Goal: Find specific page/section: Find specific page/section

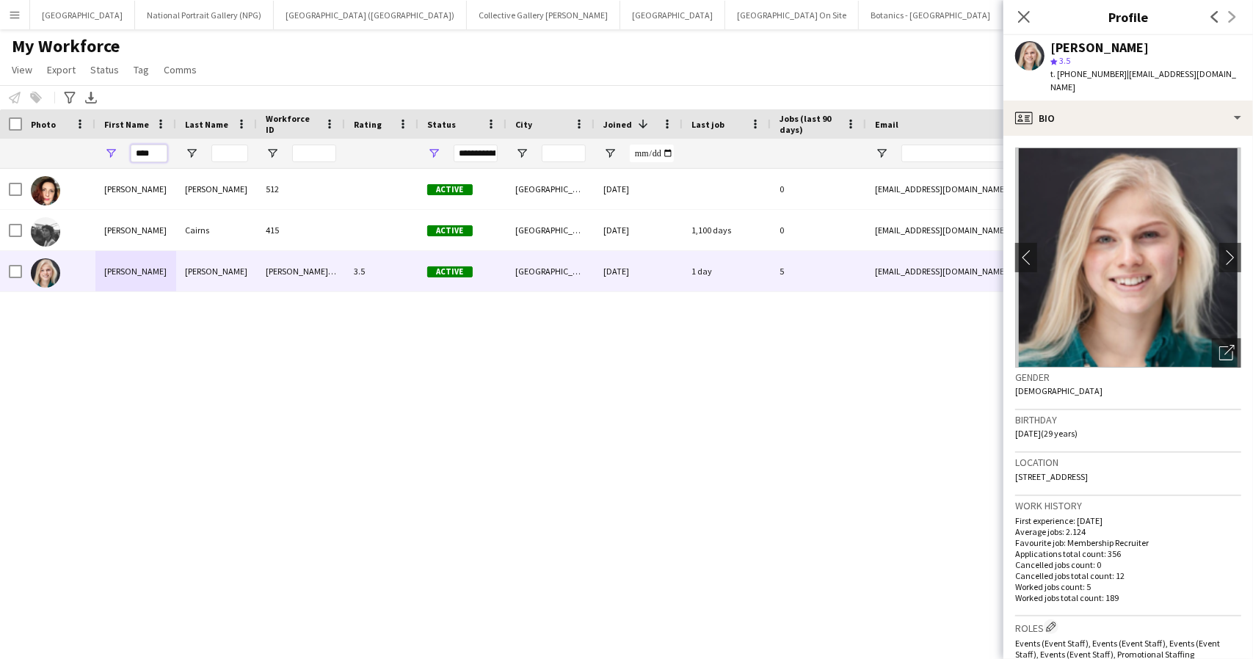
click at [140, 155] on input "****" at bounding box center [149, 154] width 37 height 18
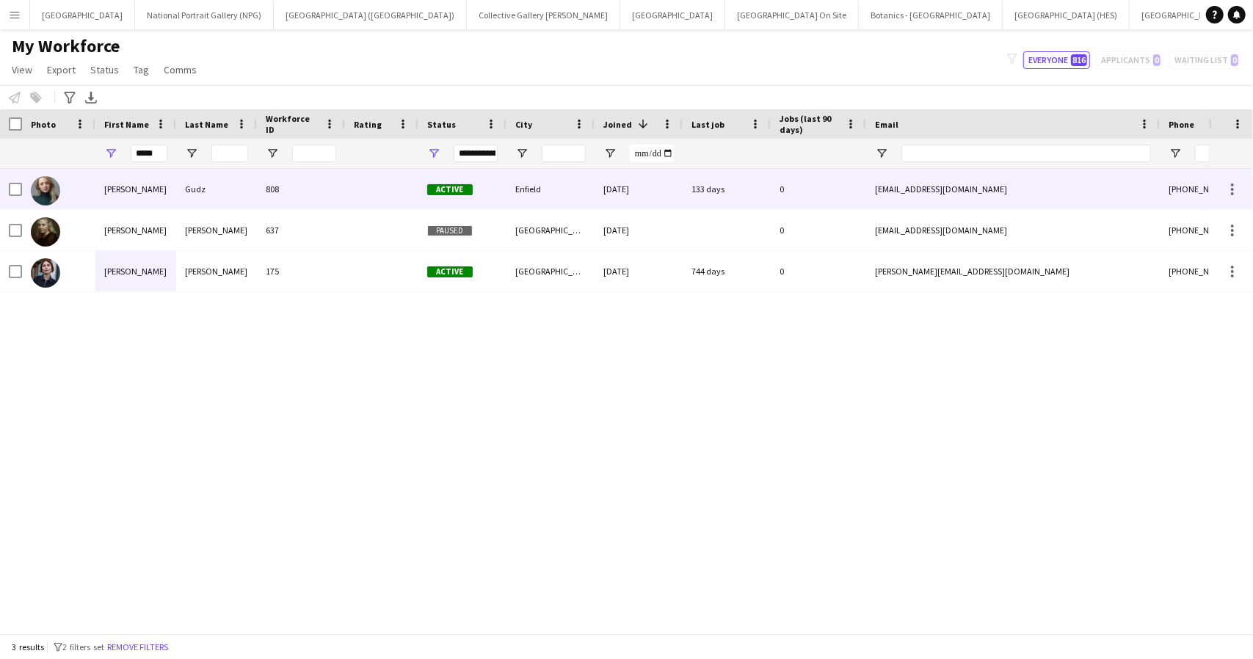
click at [150, 191] on div "Molly" at bounding box center [135, 189] width 81 height 40
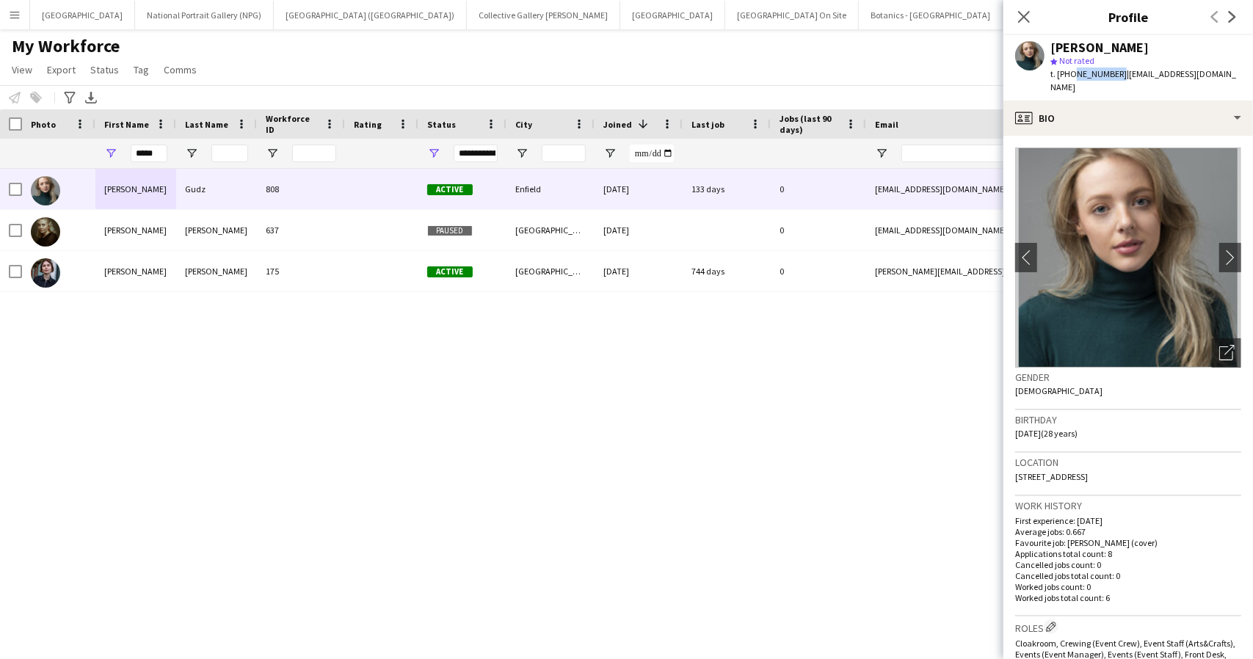
drag, startPoint x: 1114, startPoint y: 74, endPoint x: 1071, endPoint y: 71, distance: 42.7
click at [1071, 71] on span "t. +447972688862" at bounding box center [1089, 73] width 76 height 11
copy span "7972688862"
drag, startPoint x: 1207, startPoint y: 76, endPoint x: 1122, endPoint y: 79, distance: 85.2
click at [1122, 79] on div "Molly Gudz star Not rated t. +447972688862 | mollygudz@gmail.com" at bounding box center [1129, 67] width 250 height 65
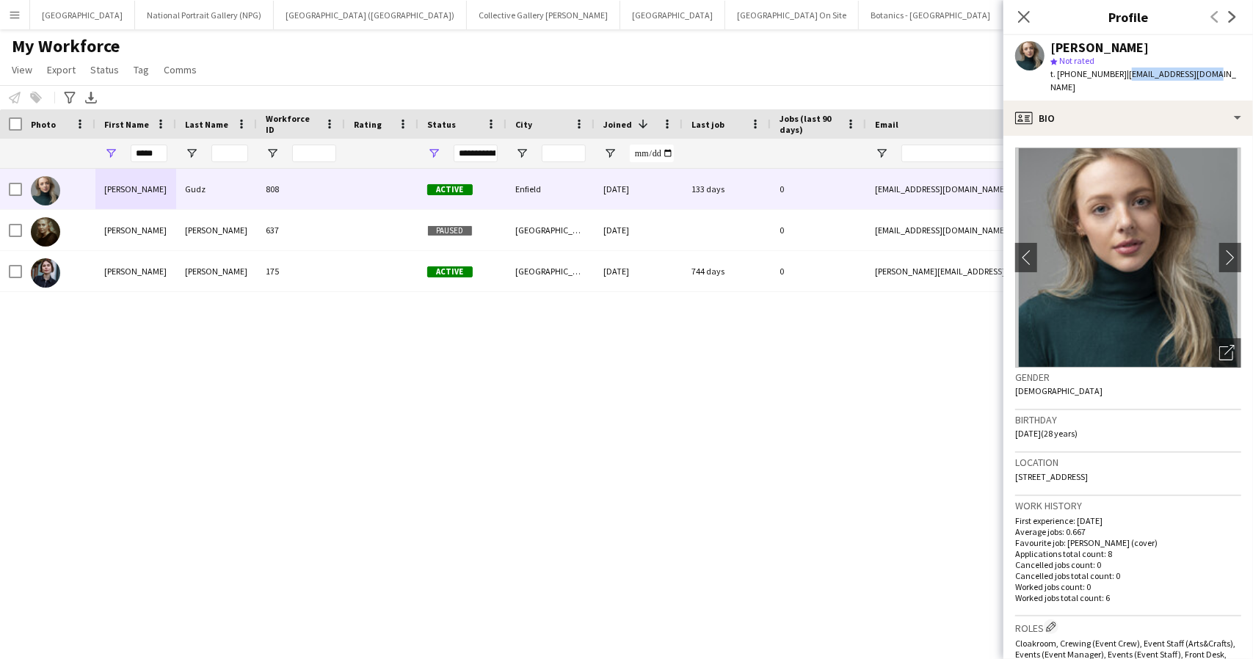
copy span "mollygudz@gmail.com"
click at [147, 155] on input "*****" at bounding box center [149, 154] width 37 height 18
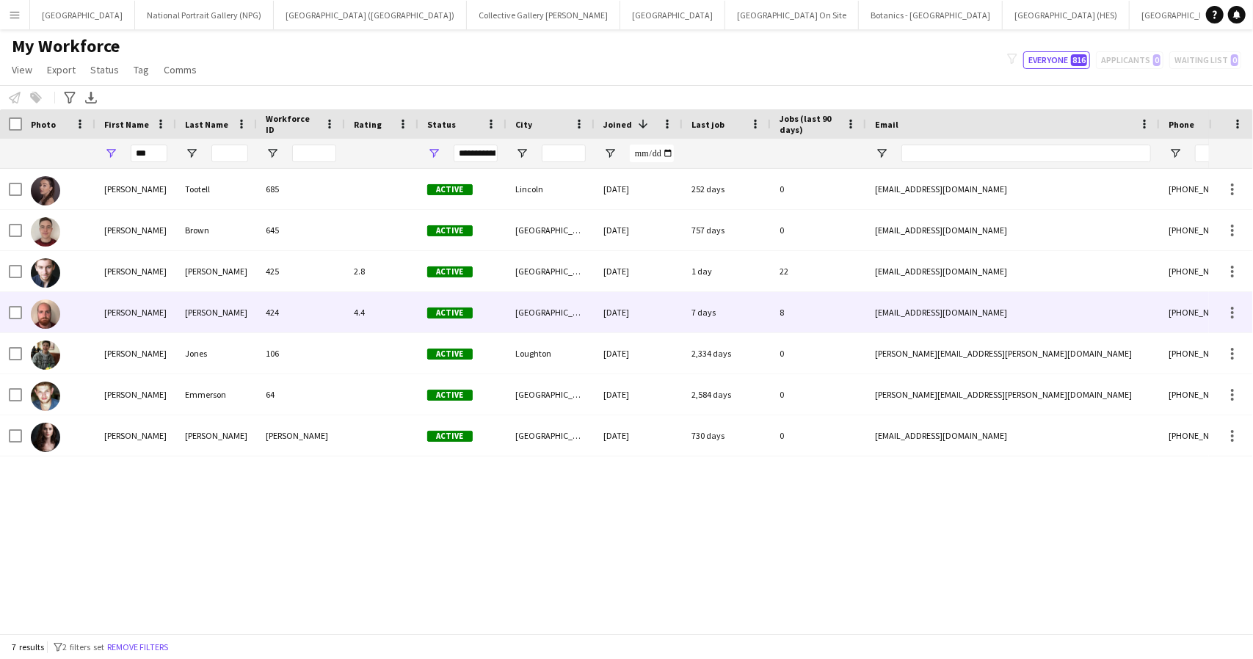
click at [148, 315] on div "Samuel" at bounding box center [135, 312] width 81 height 40
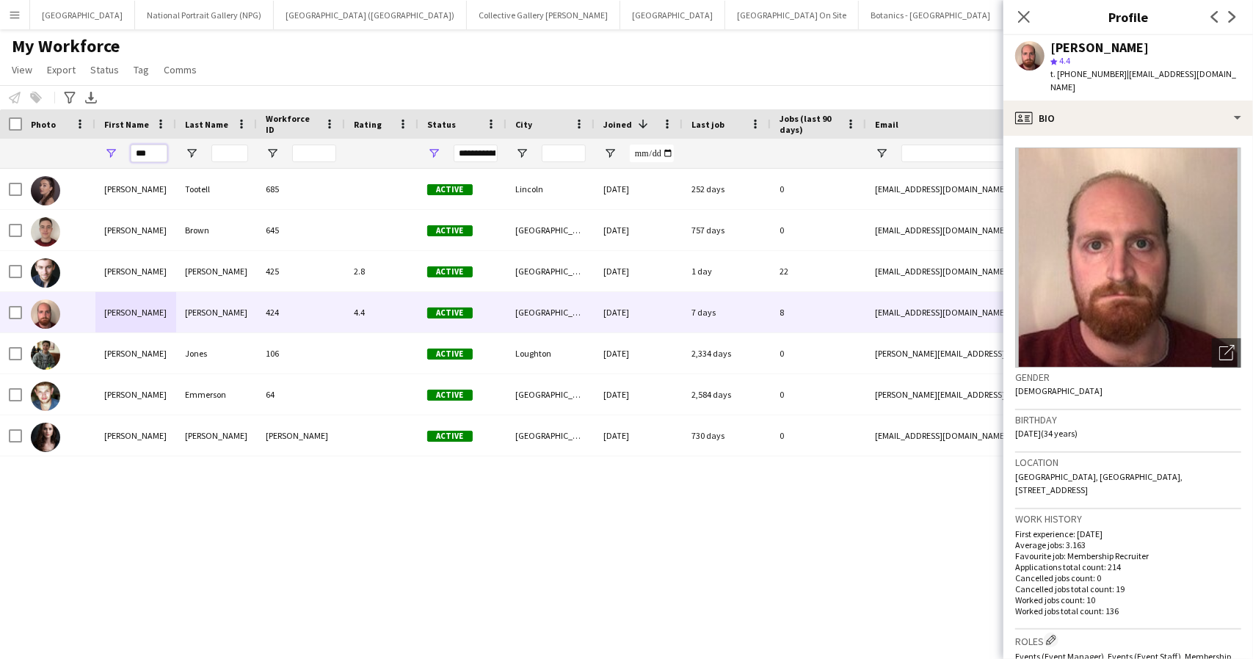
click at [148, 150] on input "***" at bounding box center [149, 154] width 37 height 18
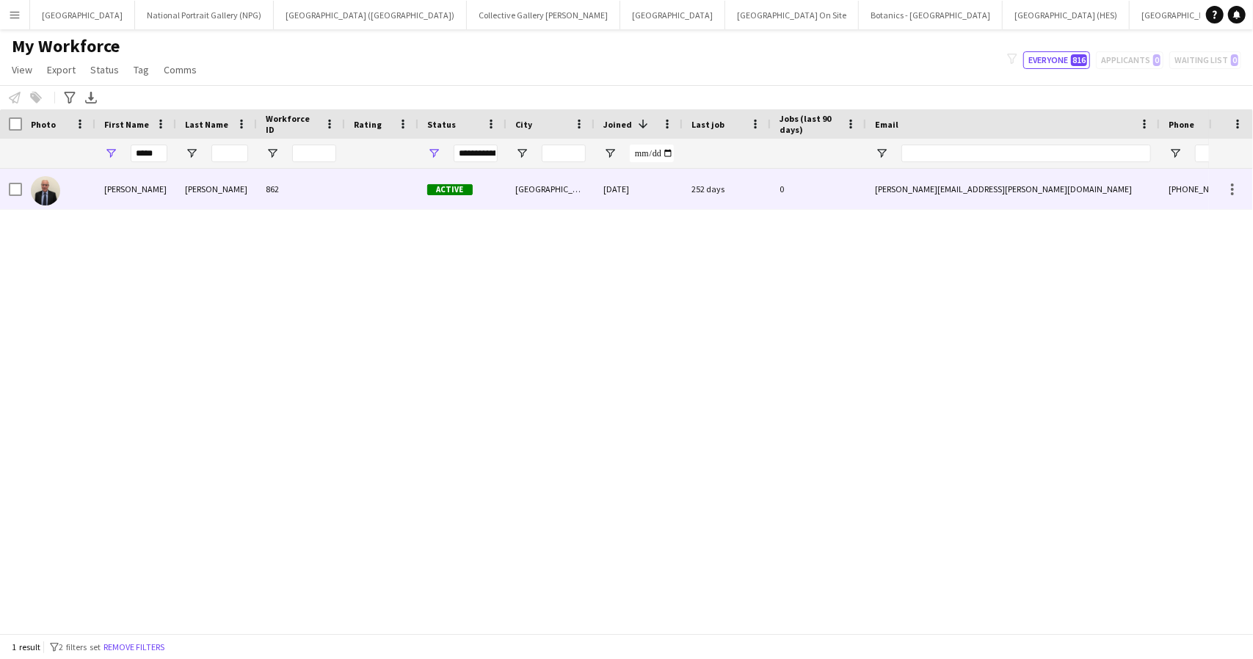
click at [180, 181] on div "Dobson" at bounding box center [216, 189] width 81 height 40
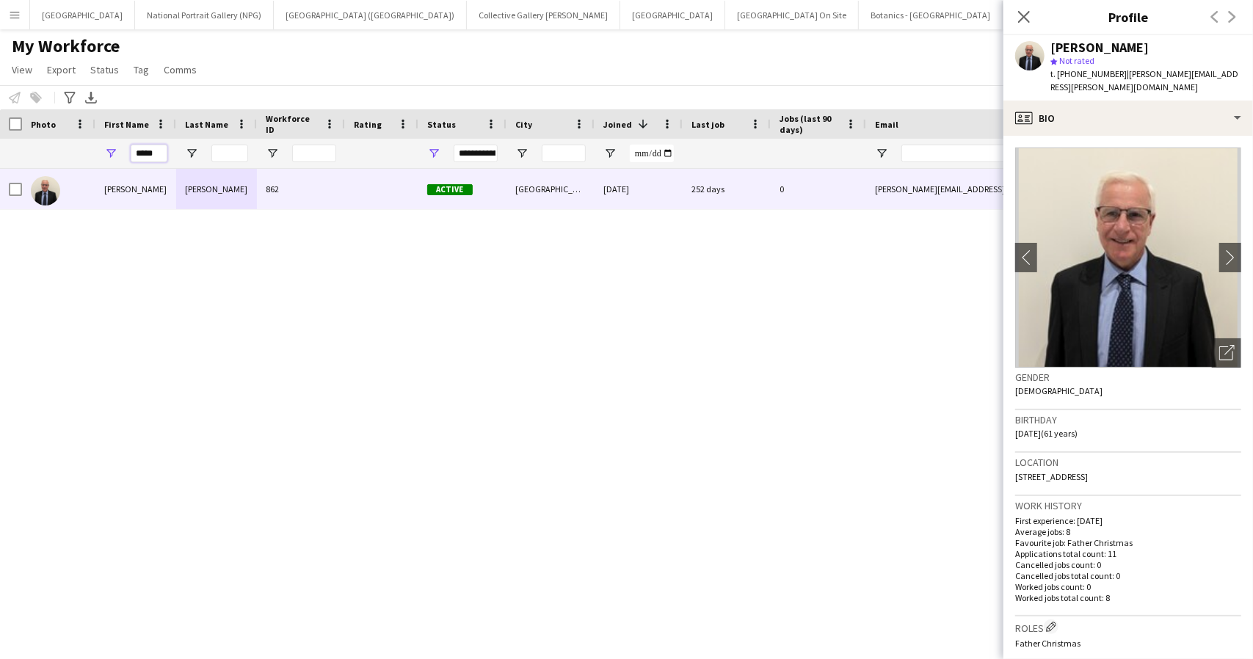
click at [148, 158] on input "*****" at bounding box center [149, 154] width 37 height 18
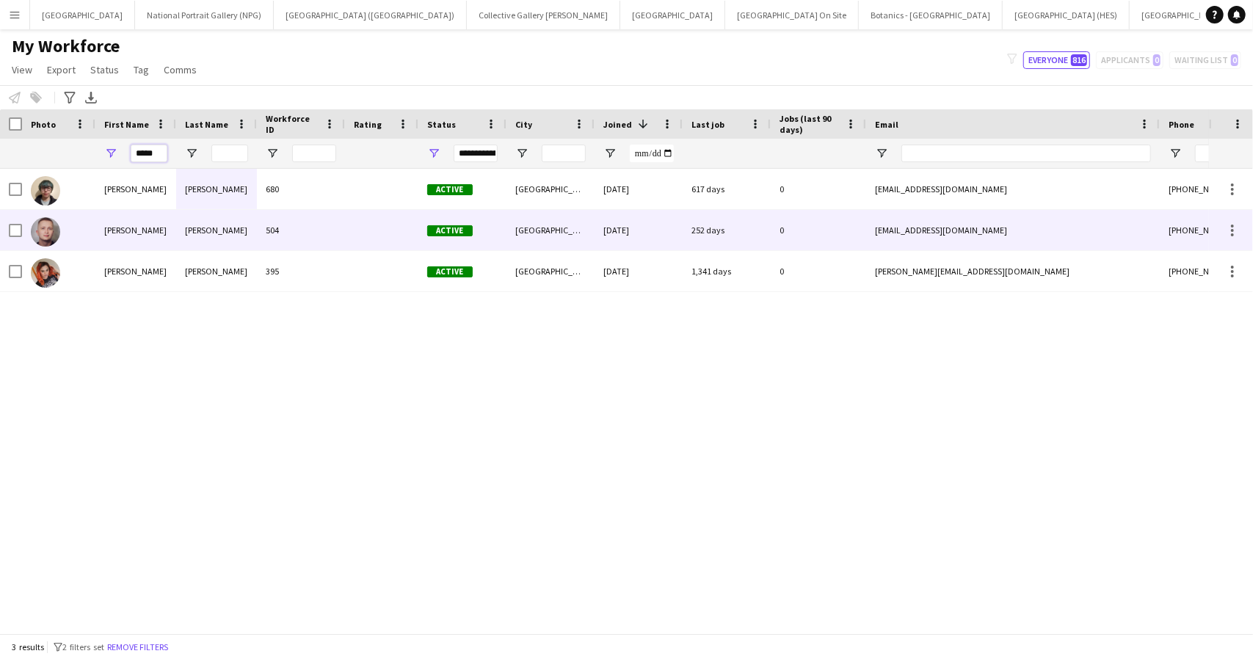
type input "*****"
click at [209, 237] on div "Bennett" at bounding box center [216, 230] width 81 height 40
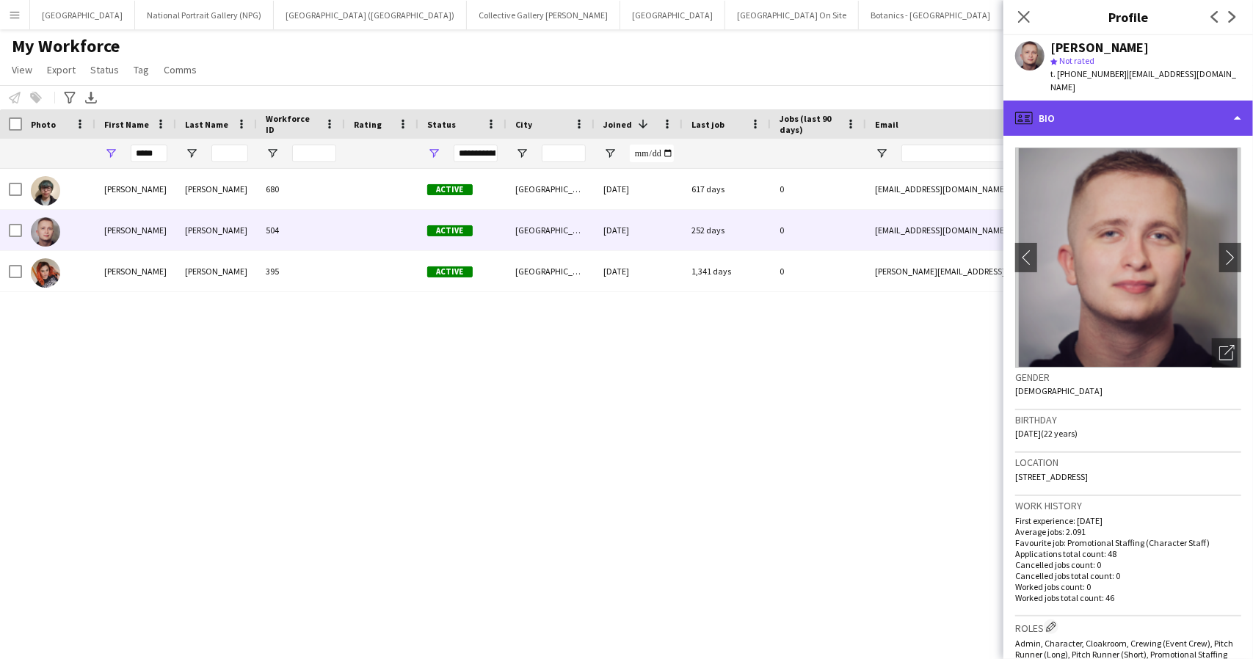
click at [1183, 101] on div "profile Bio" at bounding box center [1129, 118] width 250 height 35
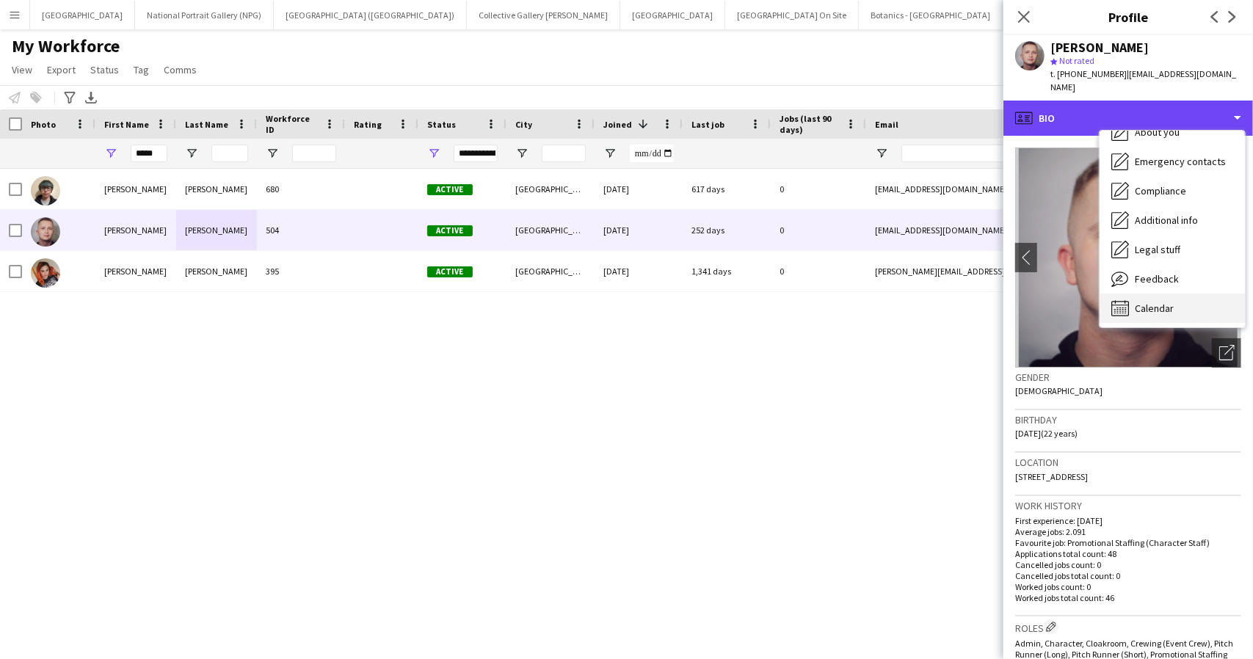
scroll to position [109, 0]
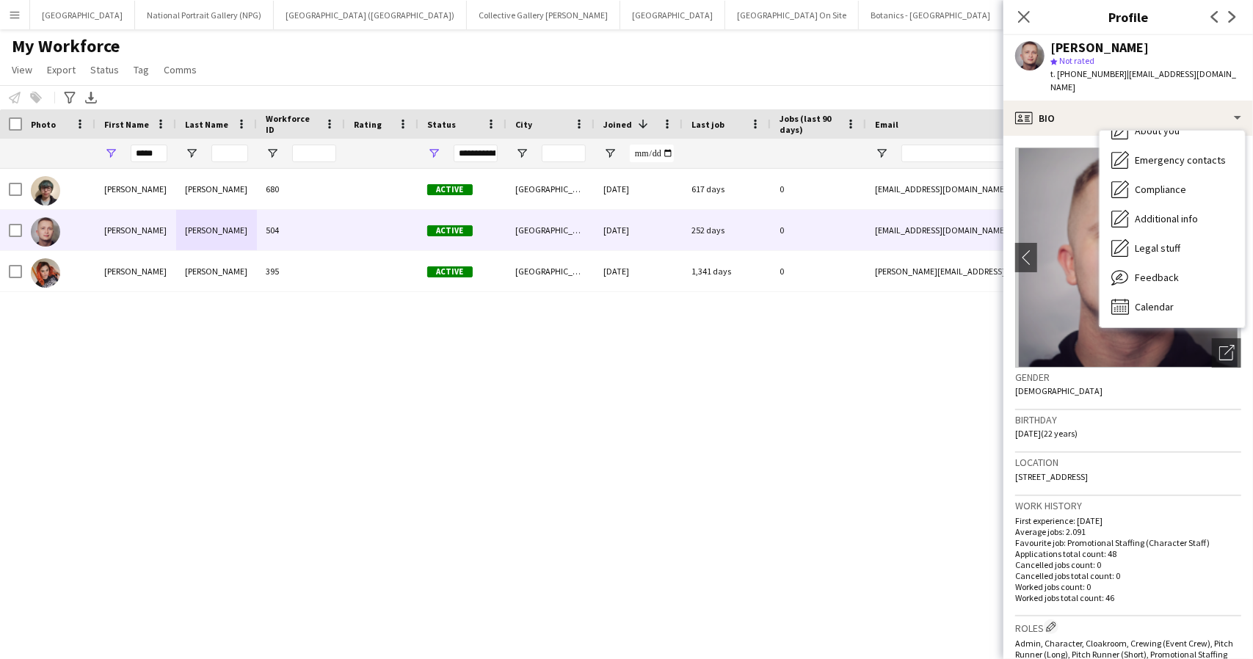
click at [1150, 456] on h3 "Location" at bounding box center [1128, 462] width 226 height 13
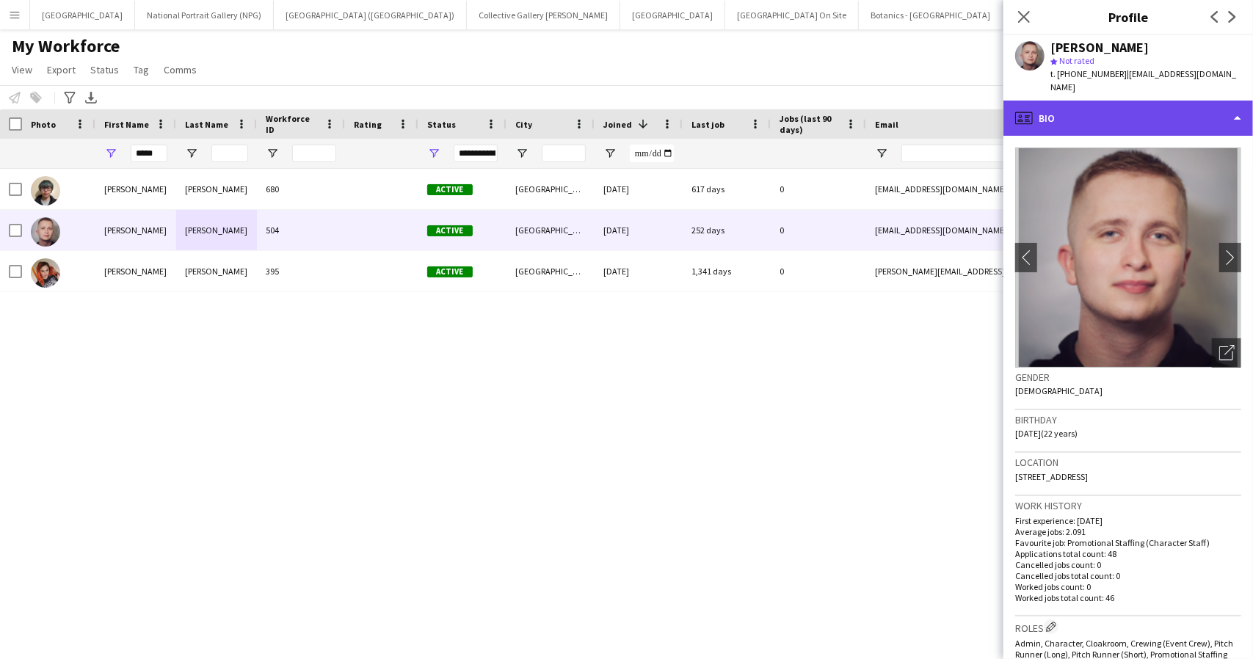
click at [1222, 111] on div "profile Bio" at bounding box center [1129, 118] width 250 height 35
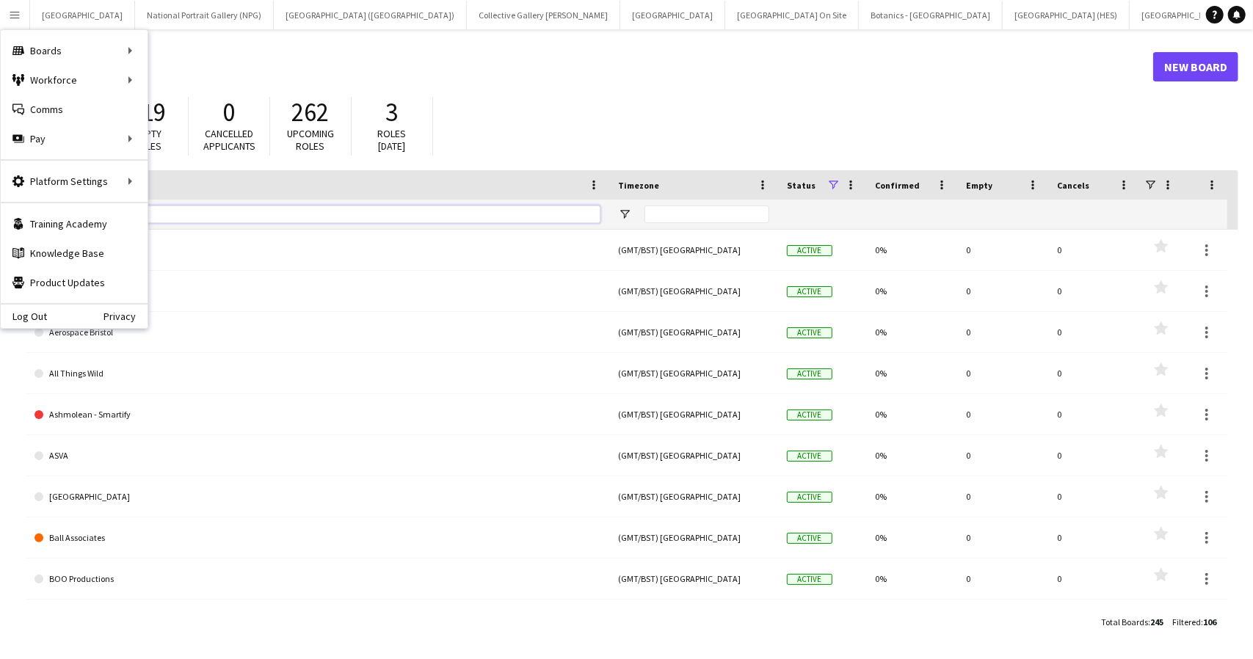
click at [219, 211] on input "Board name Filter Input" at bounding box center [331, 215] width 540 height 18
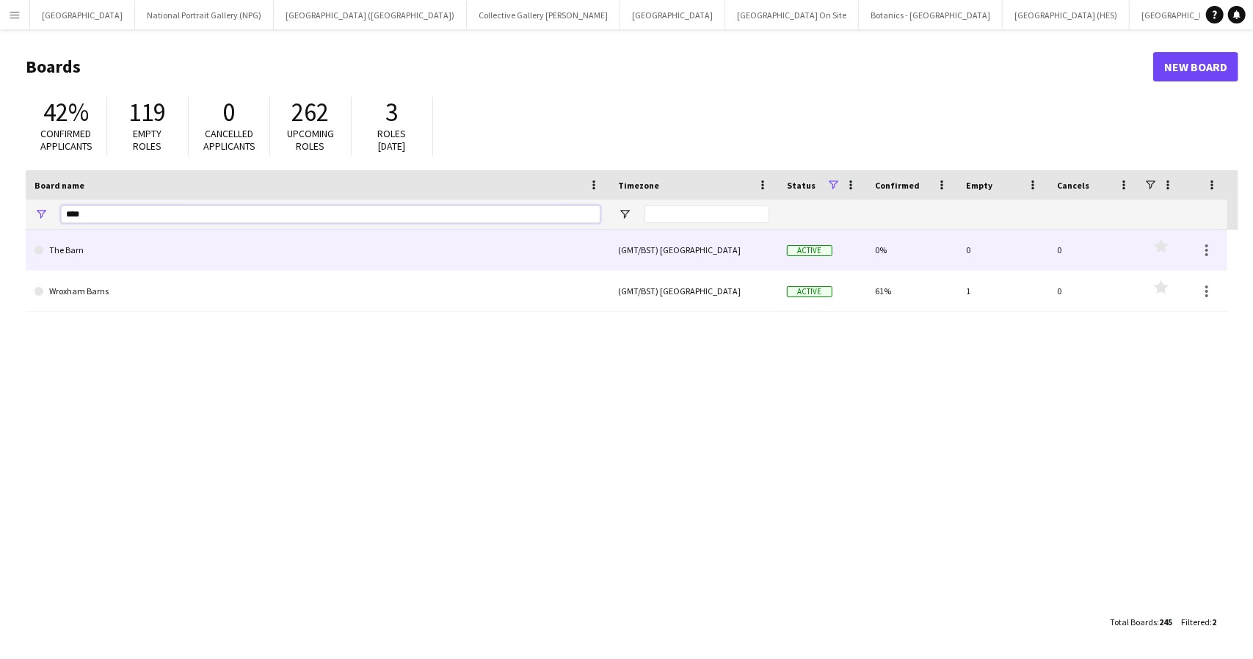
type input "****"
click at [73, 245] on link "The Barn" at bounding box center [318, 250] width 566 height 41
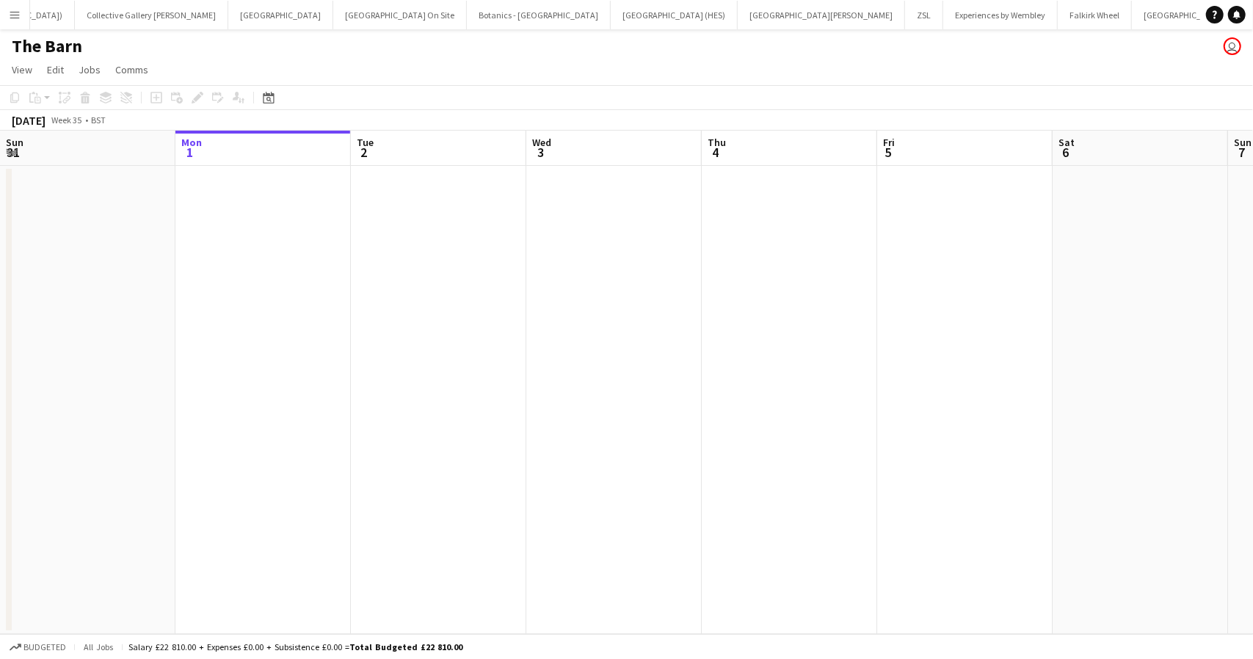
scroll to position [0, 395]
click at [267, 96] on icon "Date picker" at bounding box center [269, 98] width 12 height 12
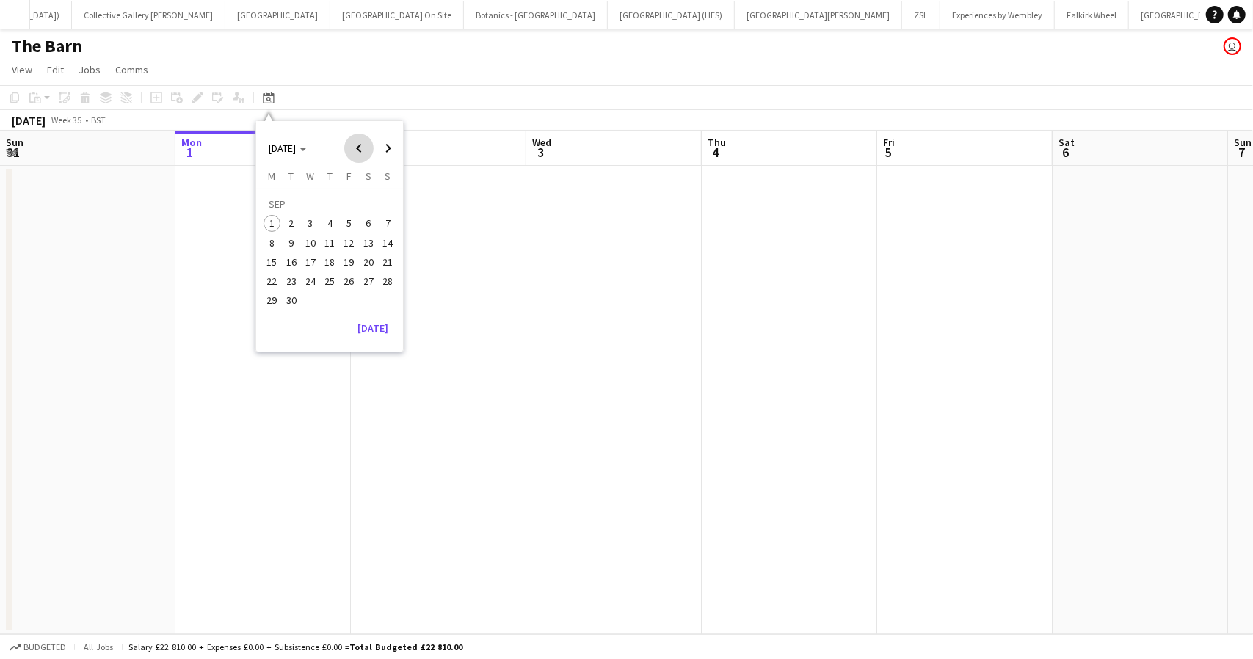
click at [355, 146] on span "Previous month" at bounding box center [358, 148] width 29 height 29
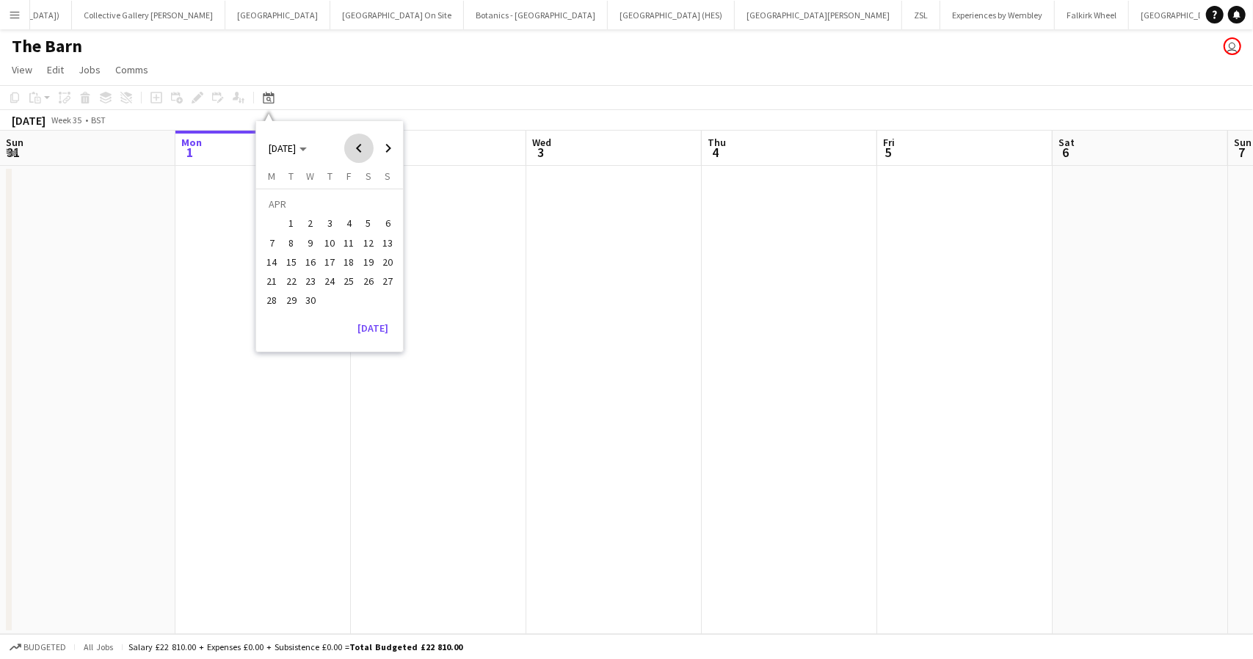
click at [355, 146] on span "Previous month" at bounding box center [358, 148] width 29 height 29
click at [305, 275] on button "25" at bounding box center [310, 284] width 19 height 19
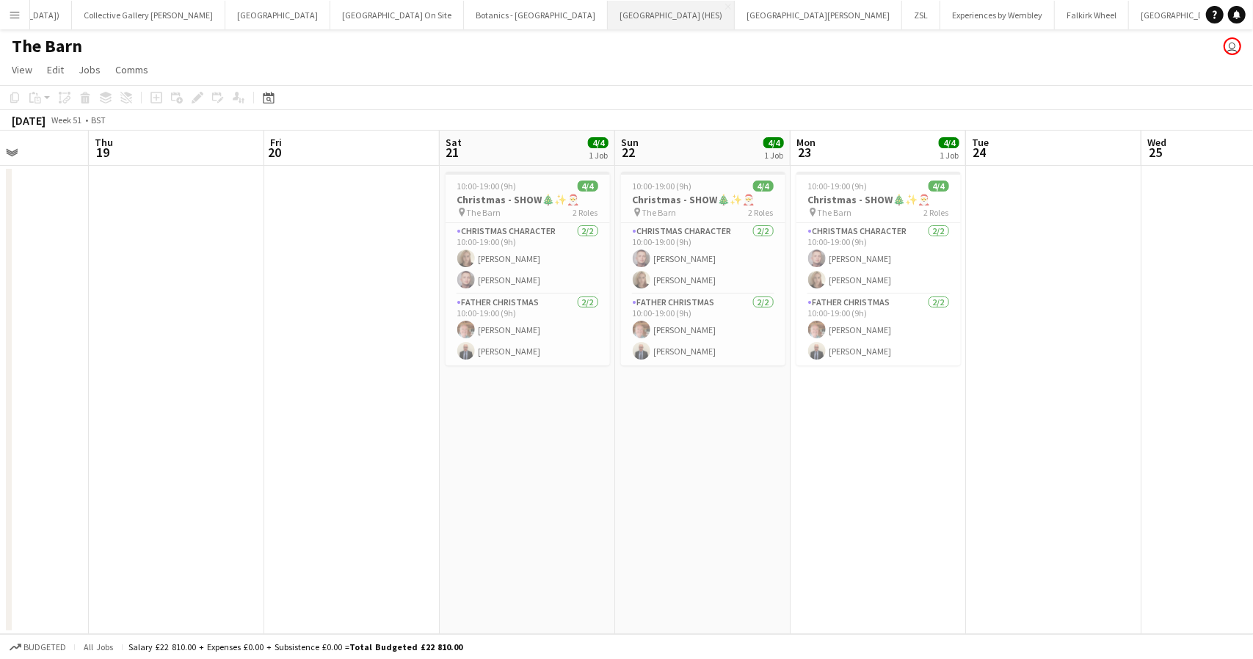
scroll to position [0, 614]
click at [527, 261] on app-card-role "Christmas Character [DATE] 10:00-19:00 (9h) [PERSON_NAME] [PERSON_NAME]" at bounding box center [527, 258] width 164 height 71
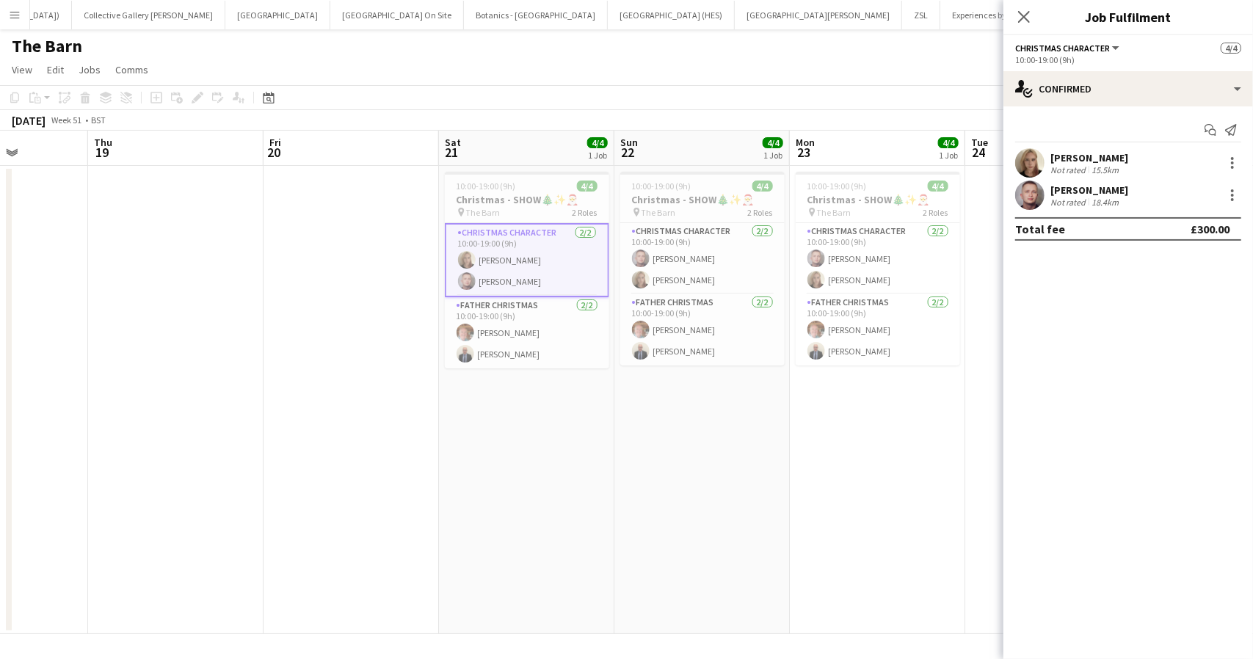
click at [1054, 159] on div "[PERSON_NAME]" at bounding box center [1090, 157] width 78 height 13
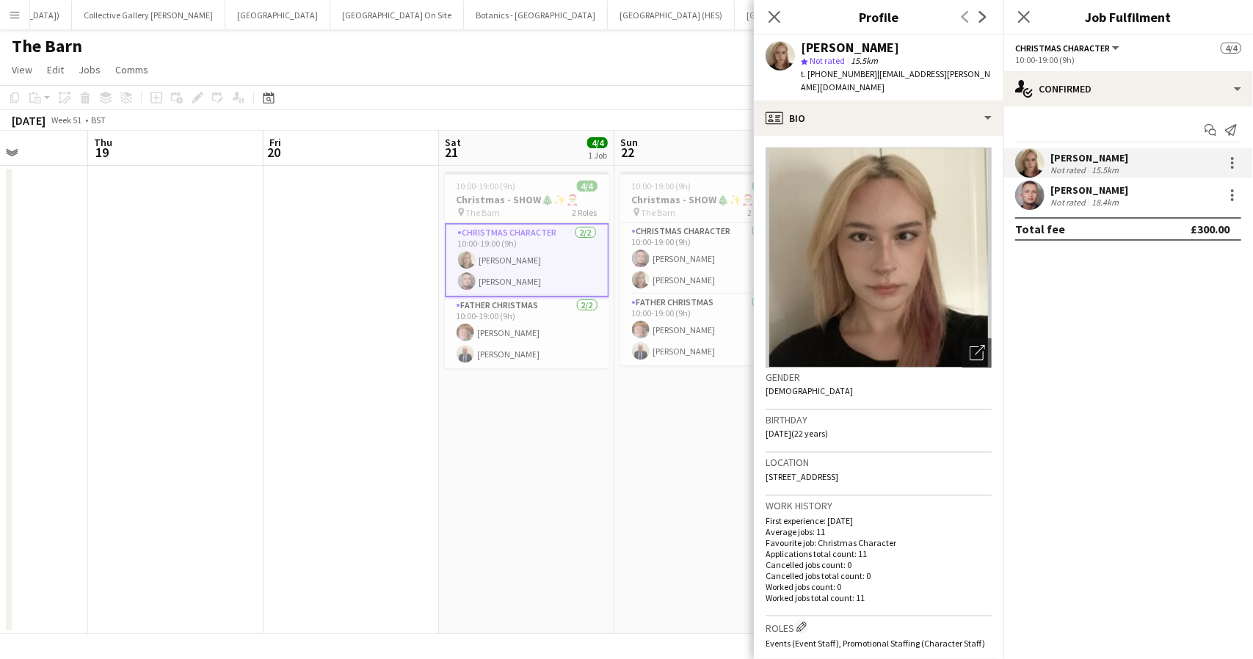
click at [1158, 484] on mat-expansion-panel "check Confirmed Start chat Send notification [PERSON_NAME] Not rated 15.5km [PE…" at bounding box center [1129, 382] width 250 height 553
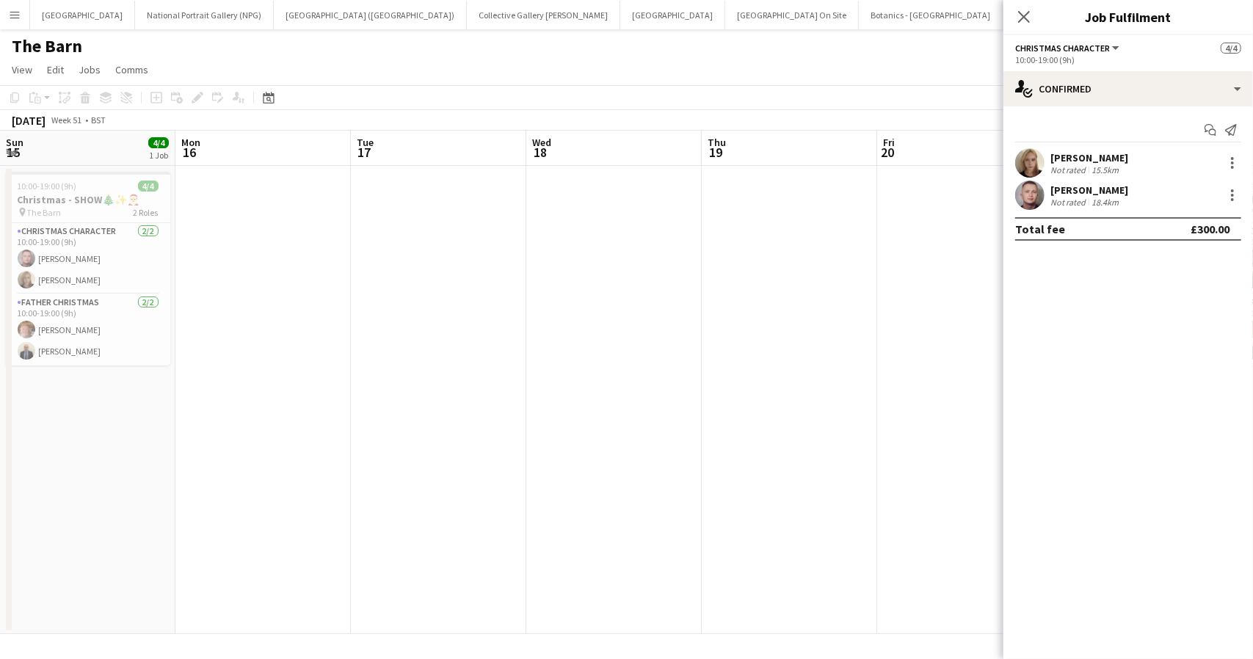
scroll to position [0, 614]
